Goal: Transaction & Acquisition: Book appointment/travel/reservation

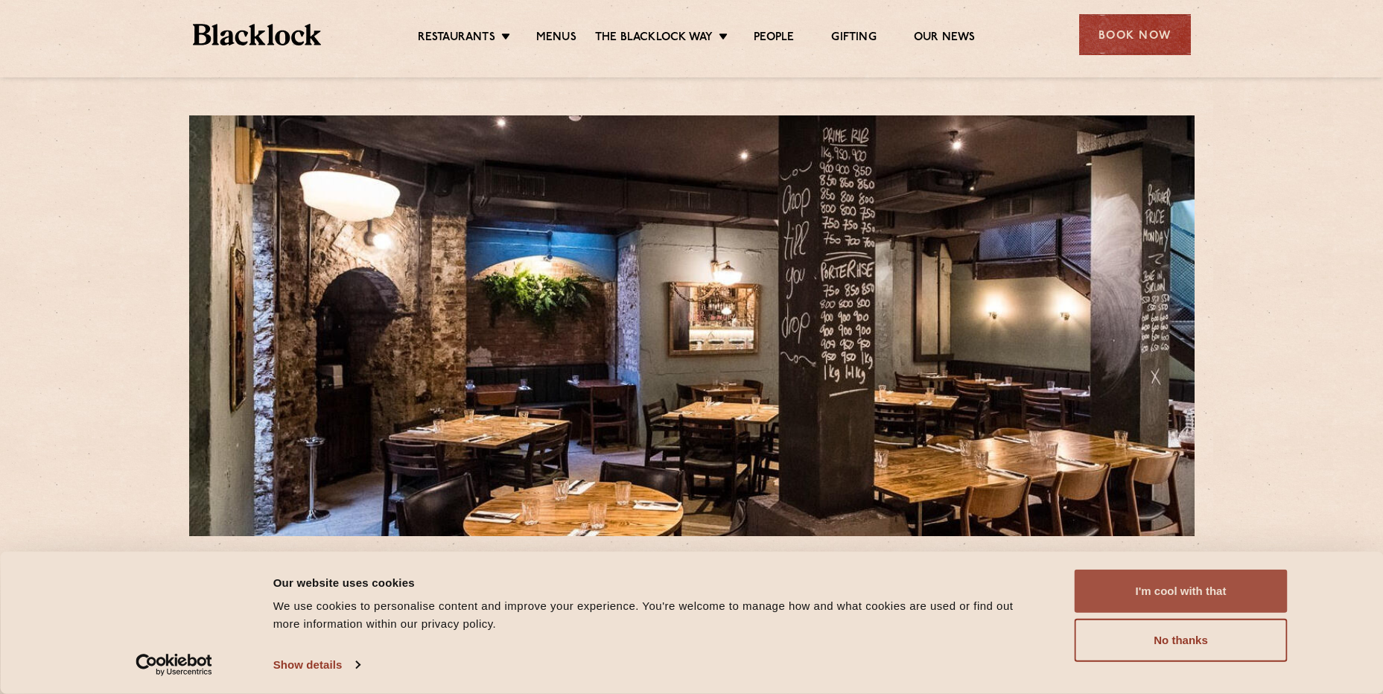
click at [1190, 586] on button "I'm cool with that" at bounding box center [1181, 591] width 213 height 43
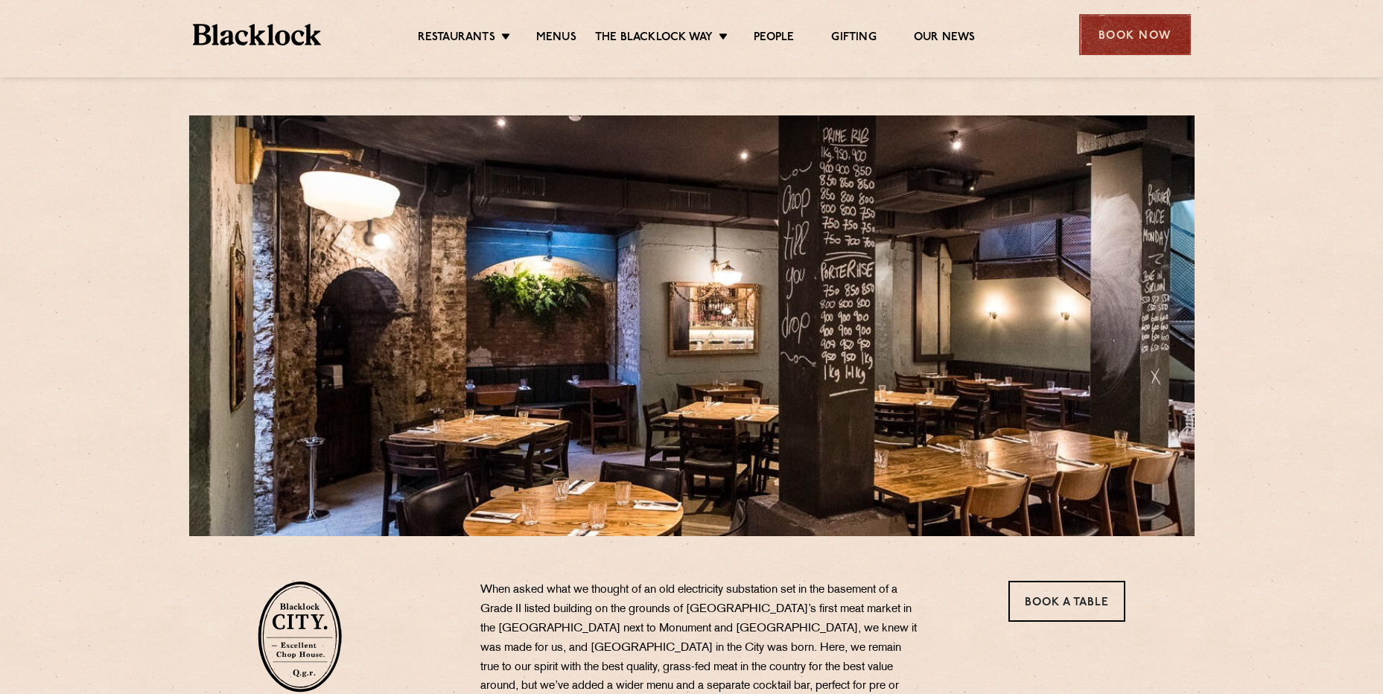
click at [1141, 37] on div "Book Now" at bounding box center [1135, 34] width 112 height 41
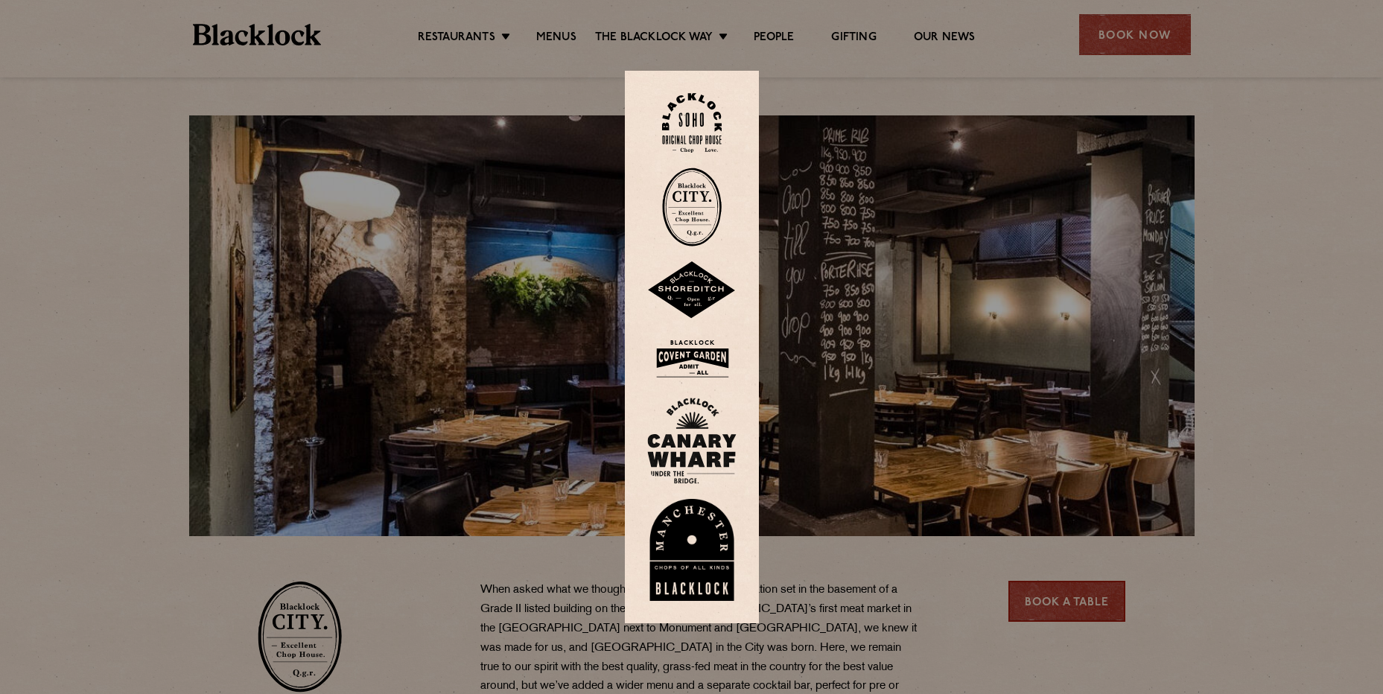
drag, startPoint x: 1124, startPoint y: 586, endPoint x: 1108, endPoint y: 581, distance: 17.0
click at [1124, 586] on div at bounding box center [691, 347] width 1383 height 694
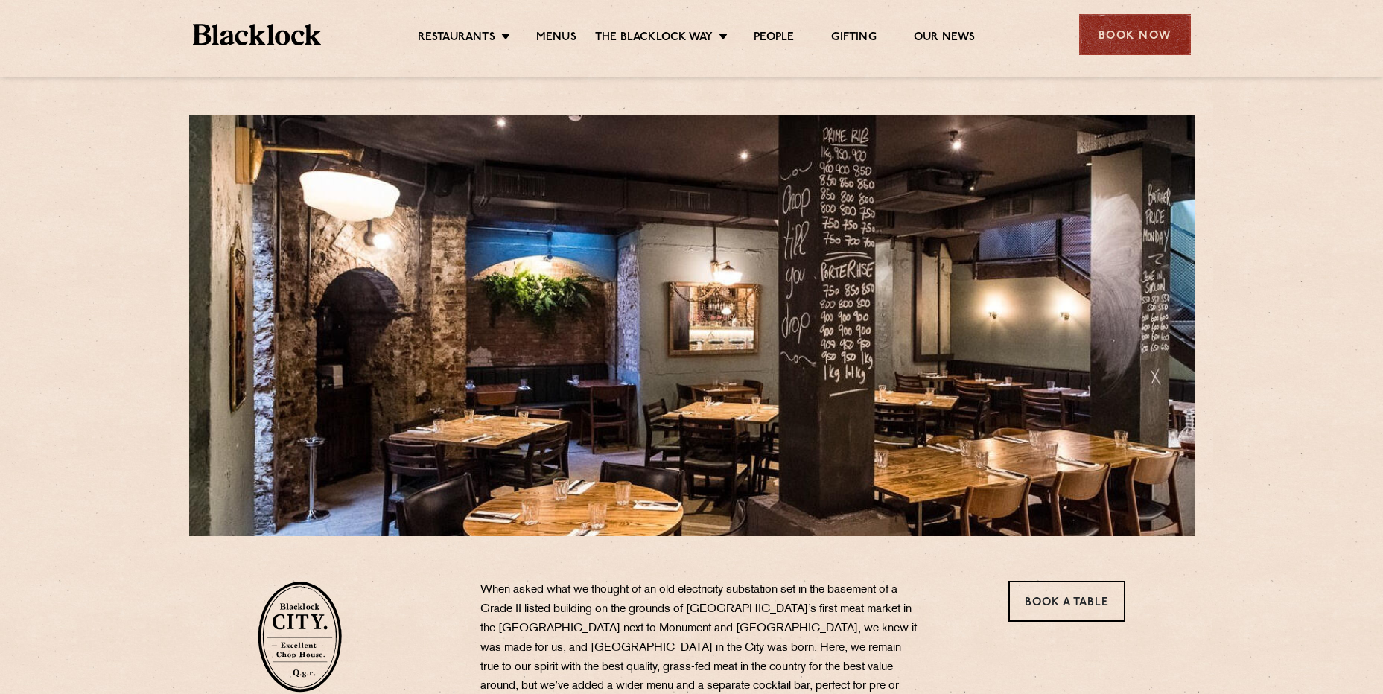
click at [1085, 34] on div "Book Now" at bounding box center [1135, 34] width 112 height 41
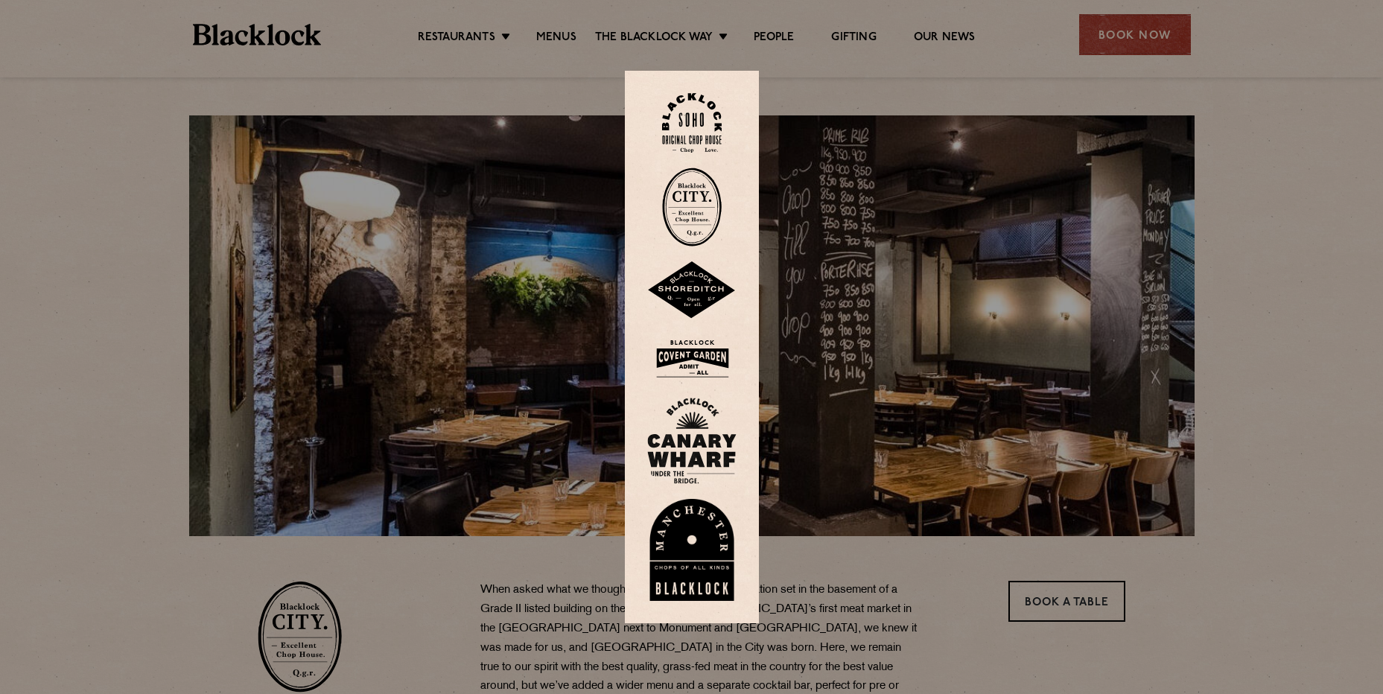
click at [693, 212] on img at bounding box center [692, 207] width 60 height 79
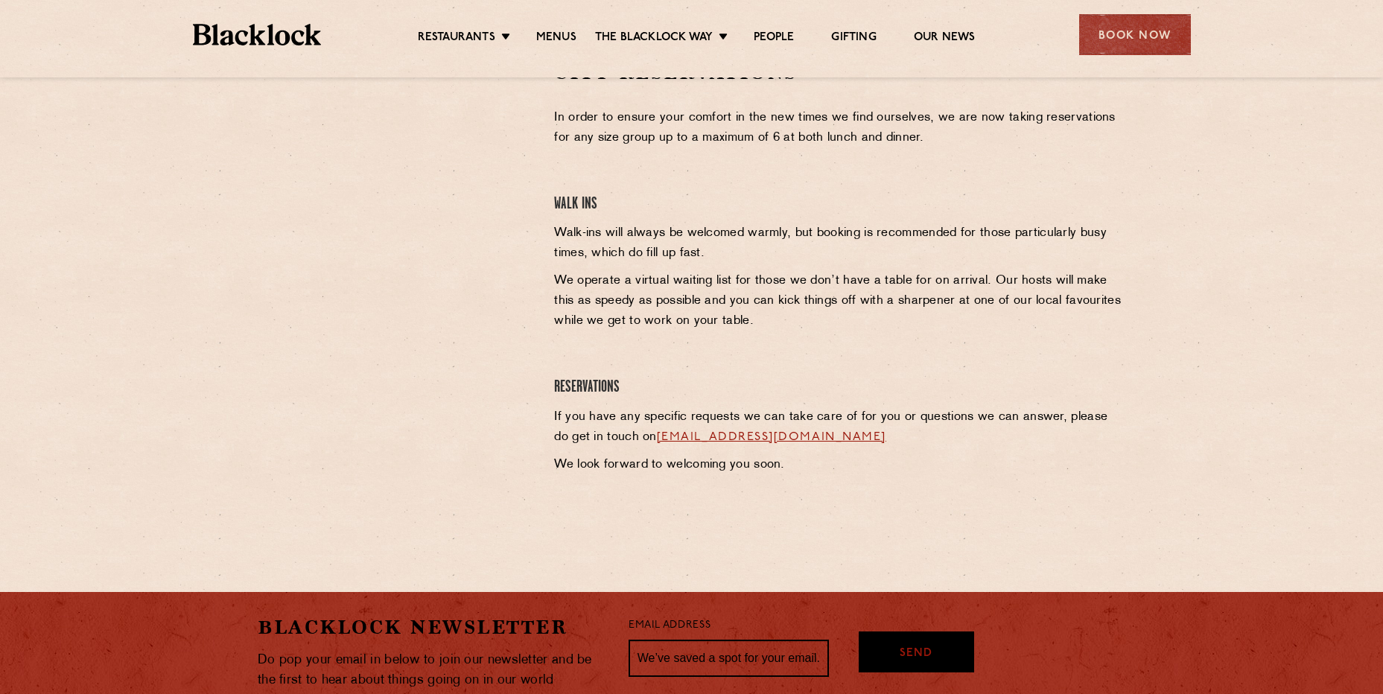
scroll to position [447, 0]
